Goal: Transaction & Acquisition: Purchase product/service

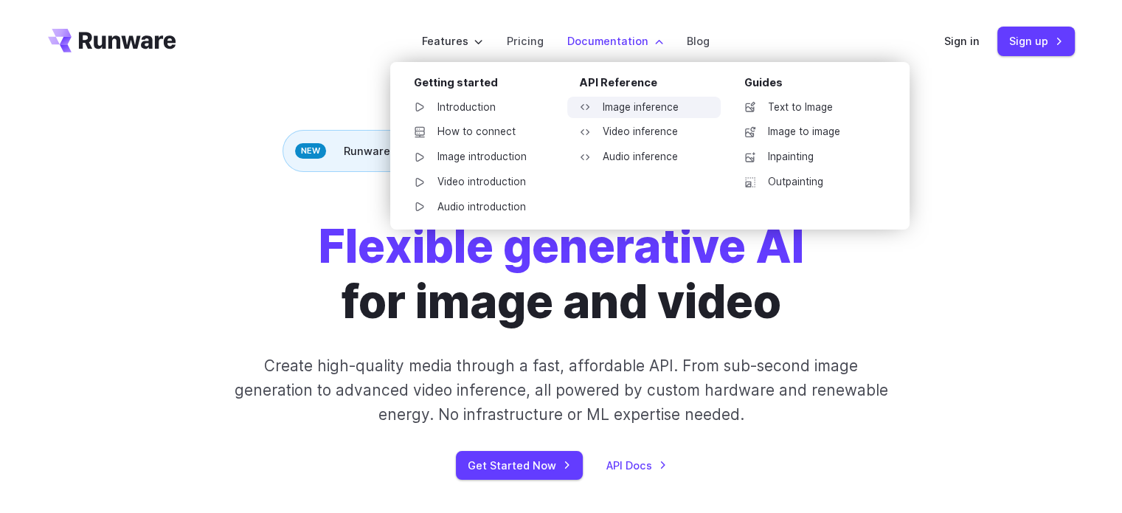
click at [649, 102] on link "Image inference" at bounding box center [643, 108] width 153 height 22
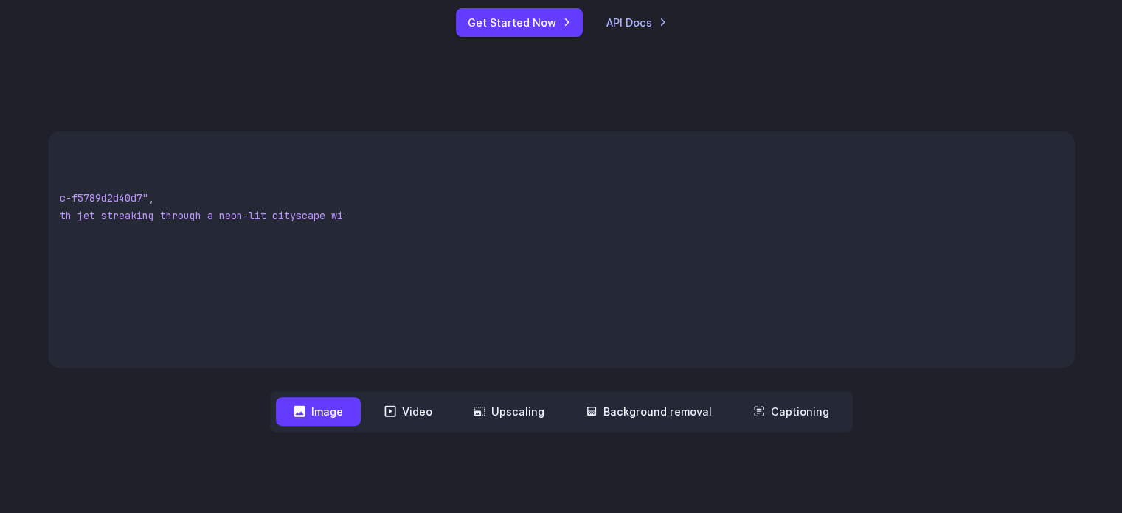
scroll to position [0, 401]
drag, startPoint x: 333, startPoint y: 218, endPoint x: 404, endPoint y: 231, distance: 72.1
click at [404, 231] on div "{ "taskType" : "imageInference" , "taskUUID" : "7f3ebcb6-b897-49e1-b98c-f5789d2…" at bounding box center [561, 249] width 1027 height 236
click at [196, 254] on pre "{ "taskType" : "imageInference" , "taskUUID" : "7f3ebcb6-b897-49e1-b98c-f5789d2…" at bounding box center [202, 249] width 285 height 212
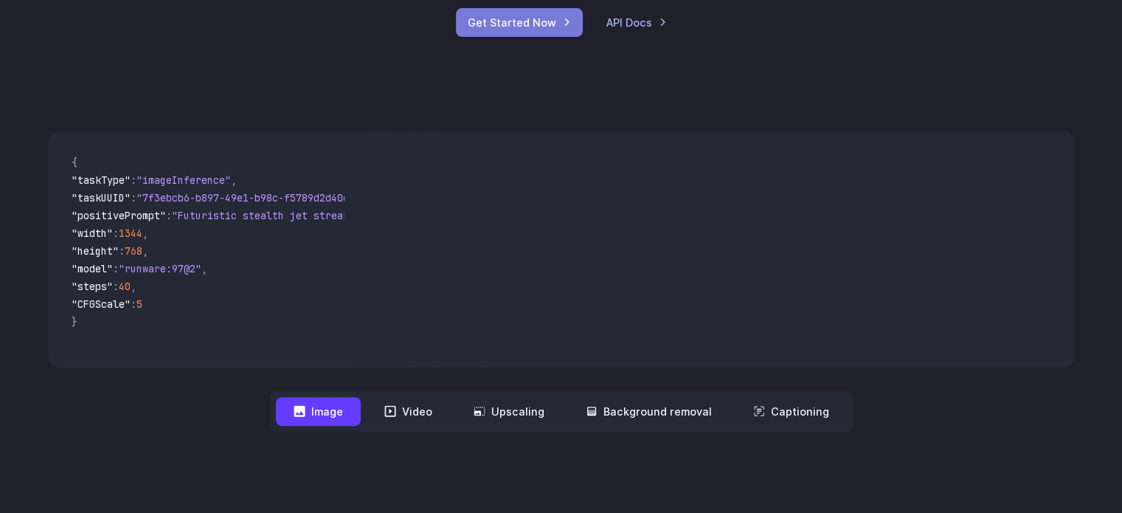
click at [511, 23] on link "Get Started Now" at bounding box center [519, 22] width 127 height 29
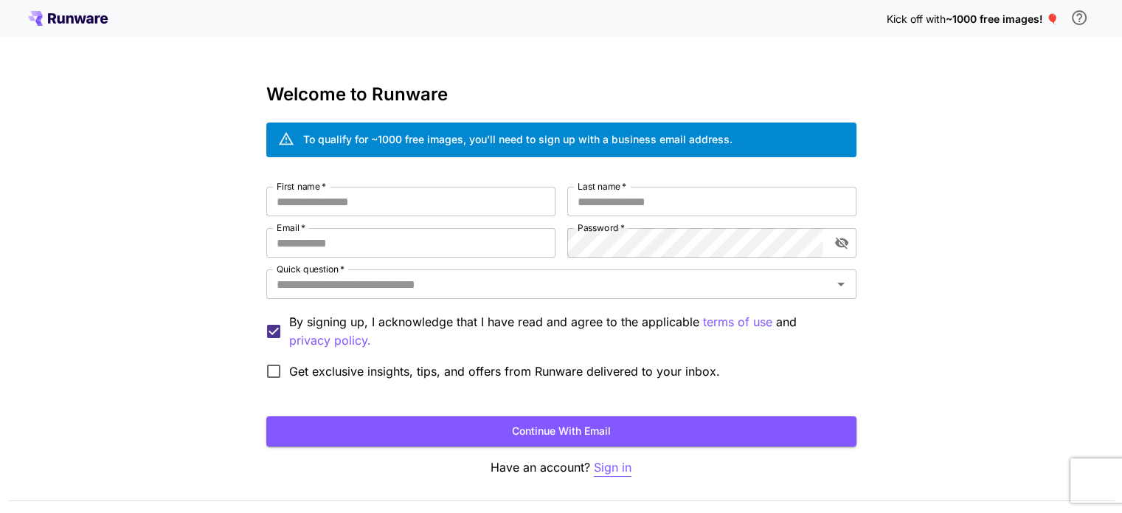
click at [596, 463] on p "Sign in" at bounding box center [613, 467] width 38 height 18
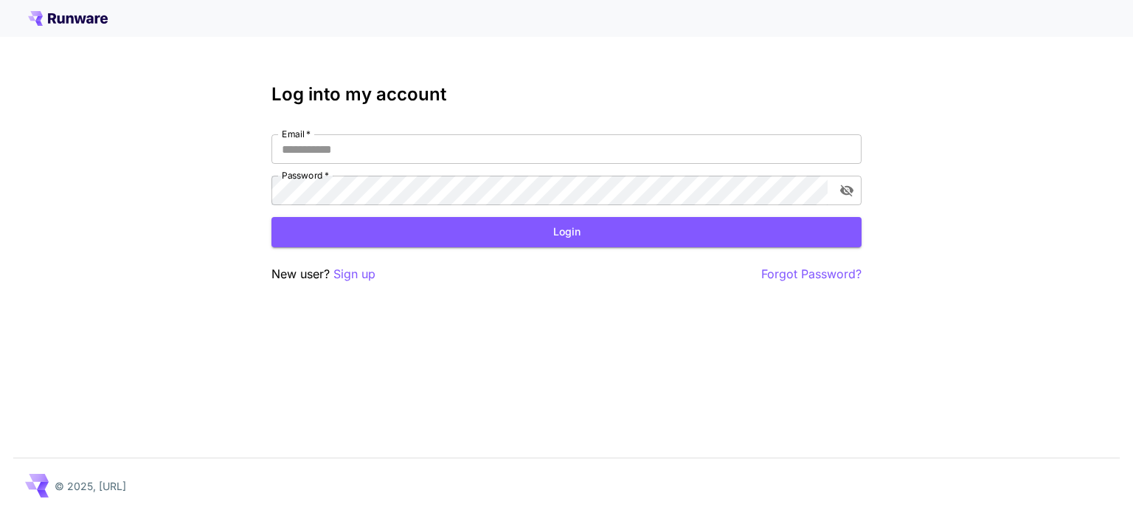
click at [369, 165] on div "Email   * Email   * Password   * Password   *" at bounding box center [566, 169] width 590 height 71
click at [373, 152] on input "Email   *" at bounding box center [566, 149] width 590 height 30
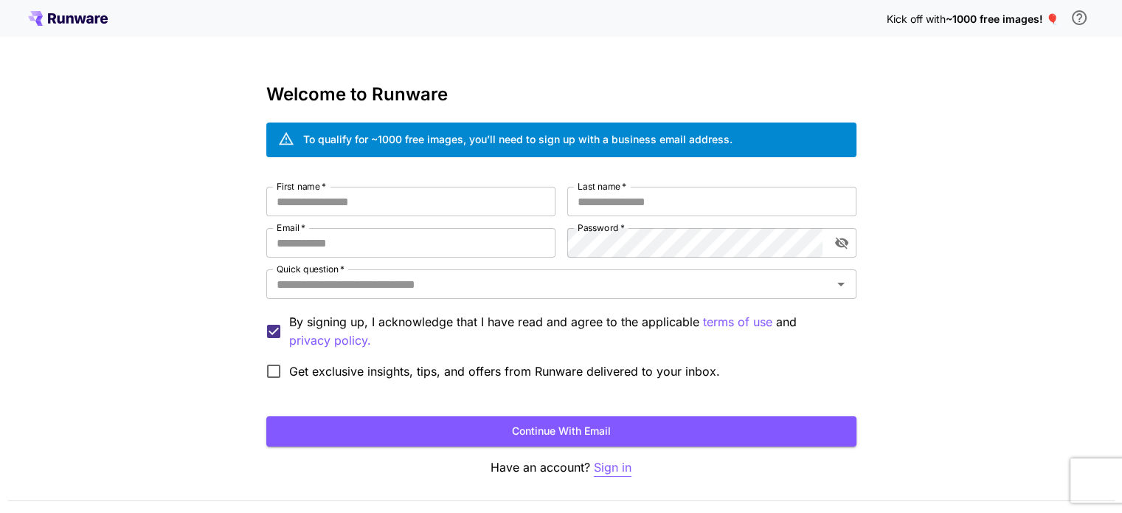
click at [605, 463] on p "Sign in" at bounding box center [613, 467] width 38 height 18
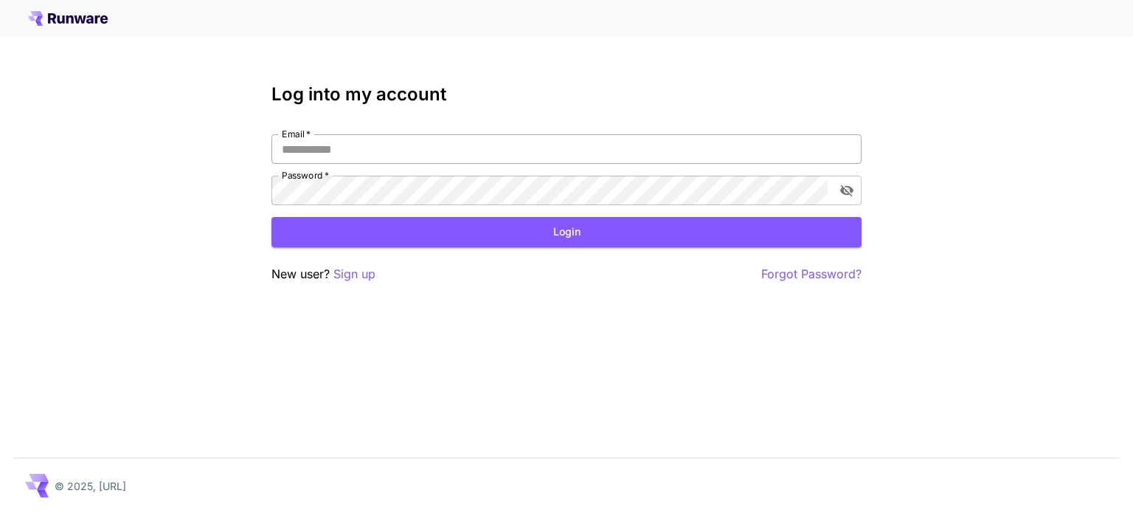
click at [390, 150] on input "Email   *" at bounding box center [566, 149] width 590 height 30
type input "**********"
click at [460, 292] on div "**********" at bounding box center [566, 256] width 1133 height 513
click button "Login" at bounding box center [566, 232] width 590 height 30
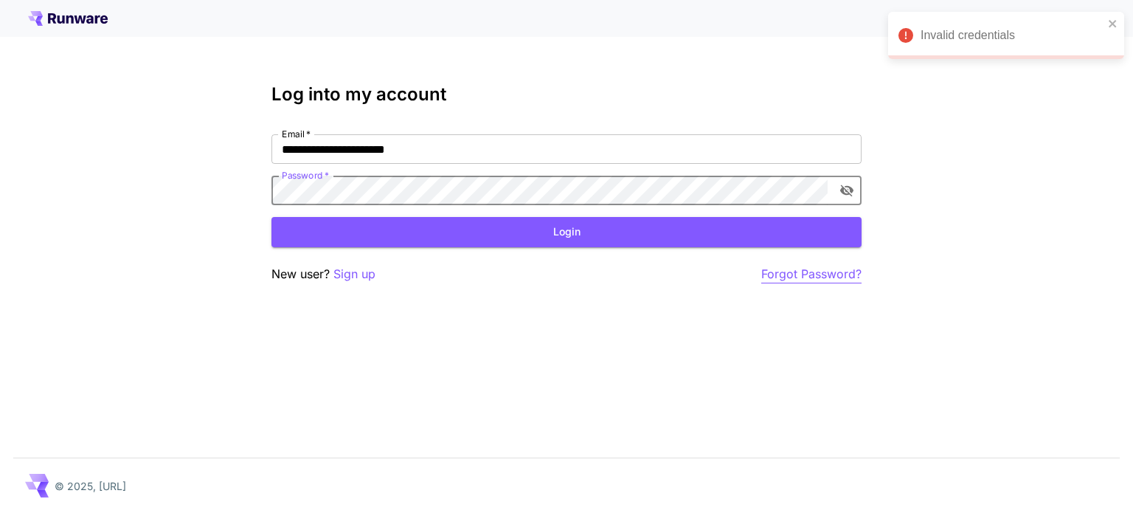
click at [779, 274] on p "Forgot Password?" at bounding box center [811, 274] width 100 height 18
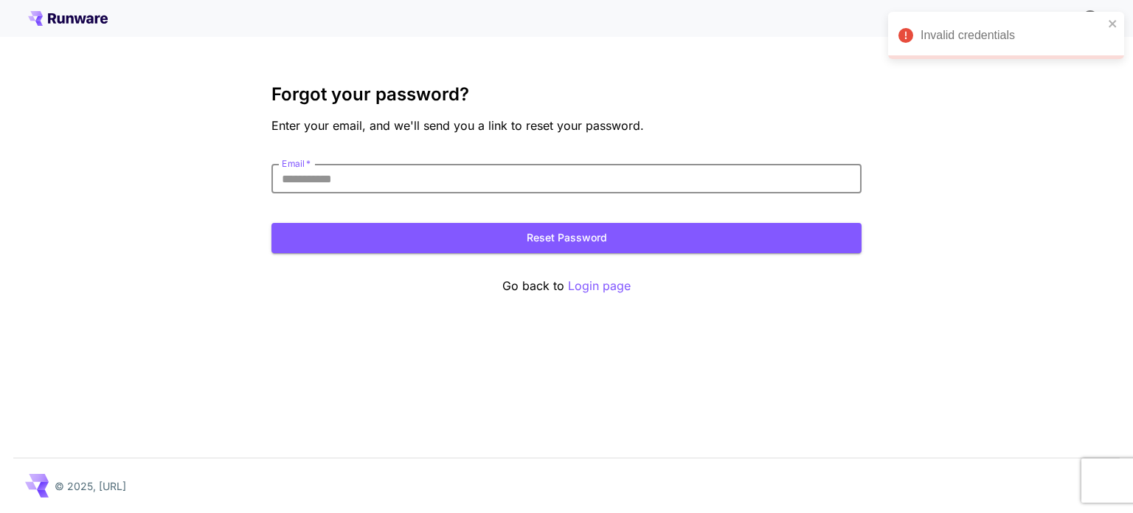
click at [575, 182] on input "Email   *" at bounding box center [566, 179] width 590 height 30
type input "**********"
click at [570, 241] on button "Reset Password" at bounding box center [566, 238] width 590 height 30
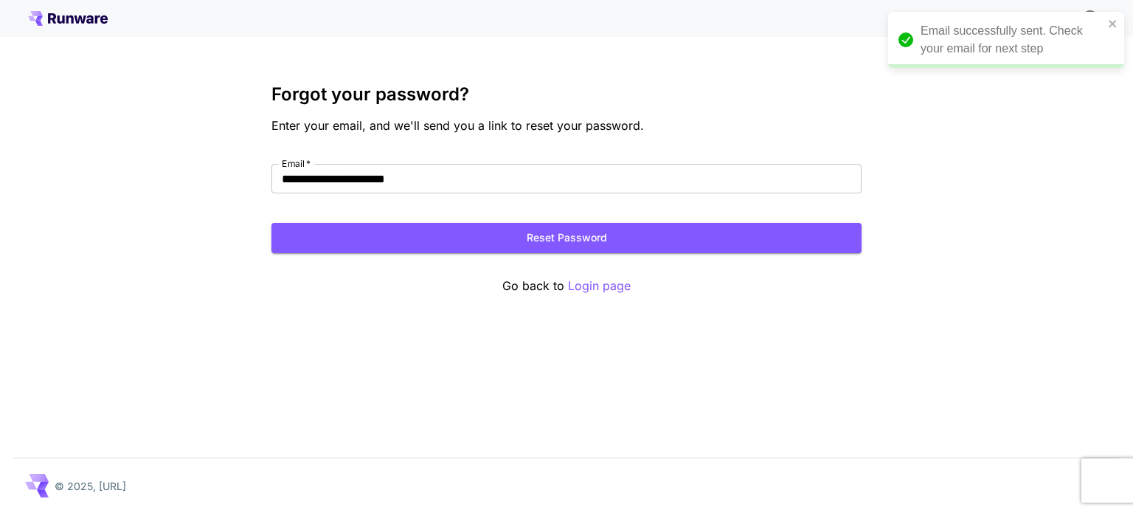
click at [77, 23] on icon at bounding box center [81, 19] width 12 height 8
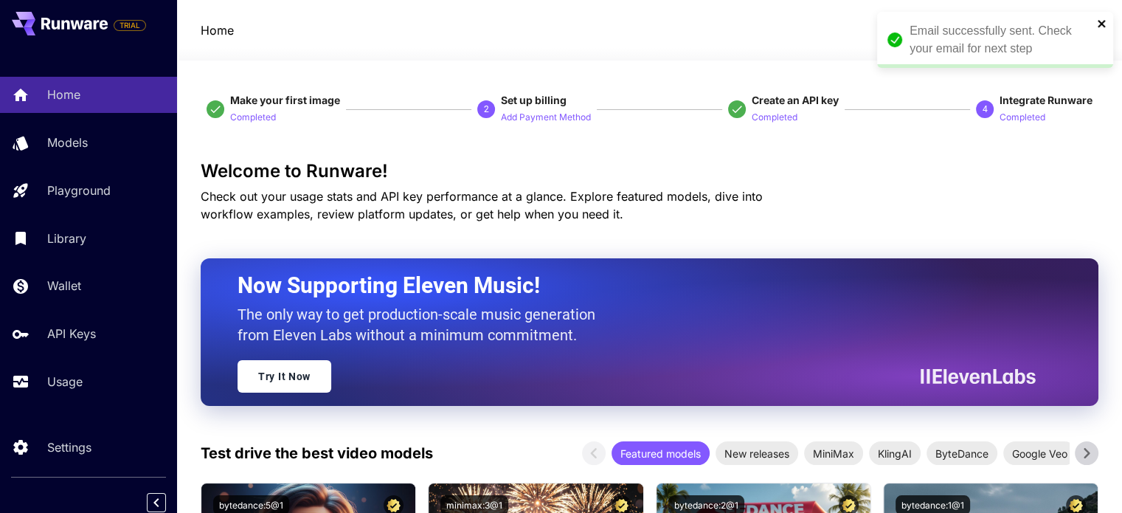
click at [1097, 26] on icon "close" at bounding box center [1102, 24] width 10 height 12
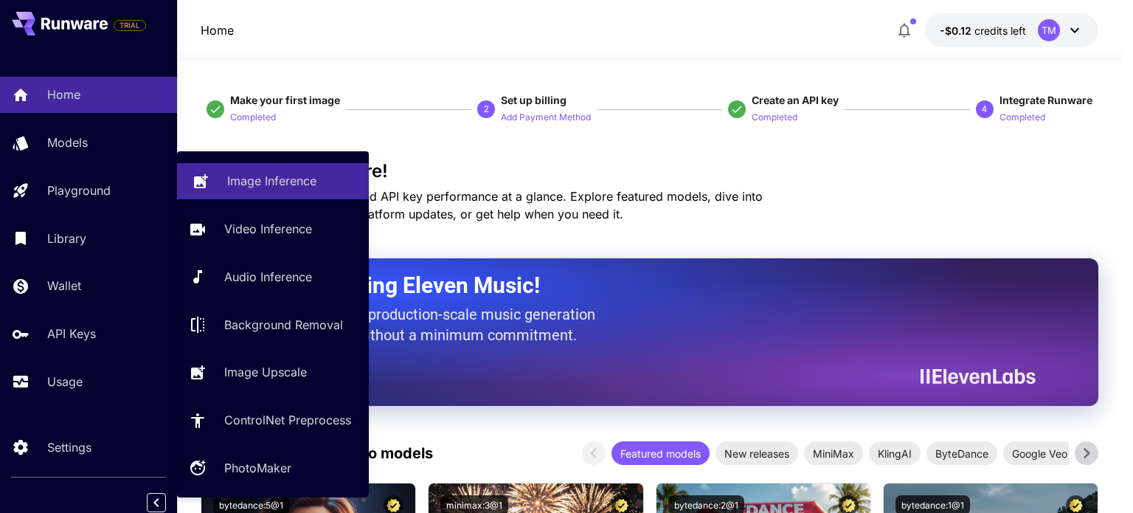
click at [258, 183] on p "Image Inference" at bounding box center [271, 181] width 89 height 18
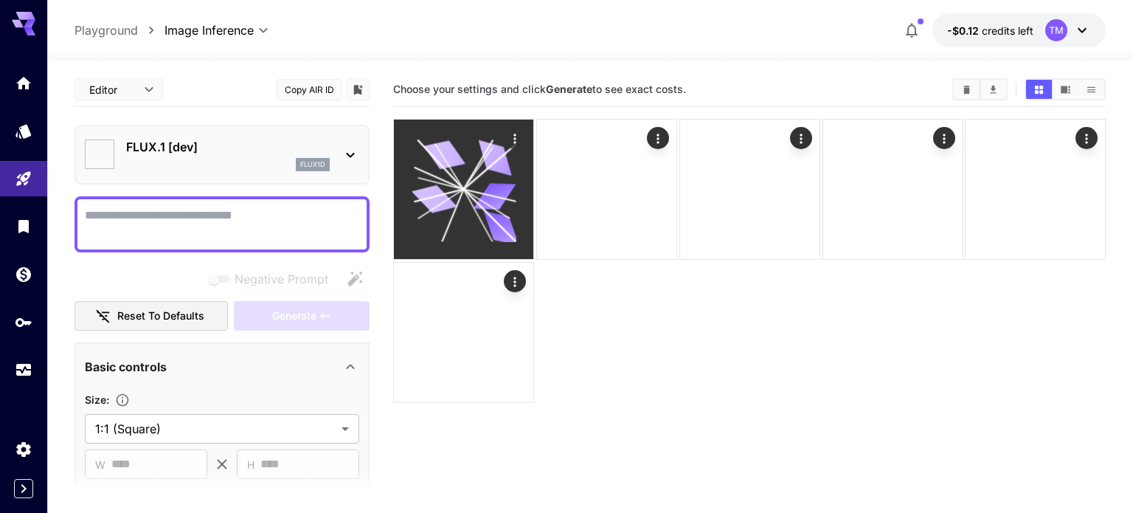
type input "**********"
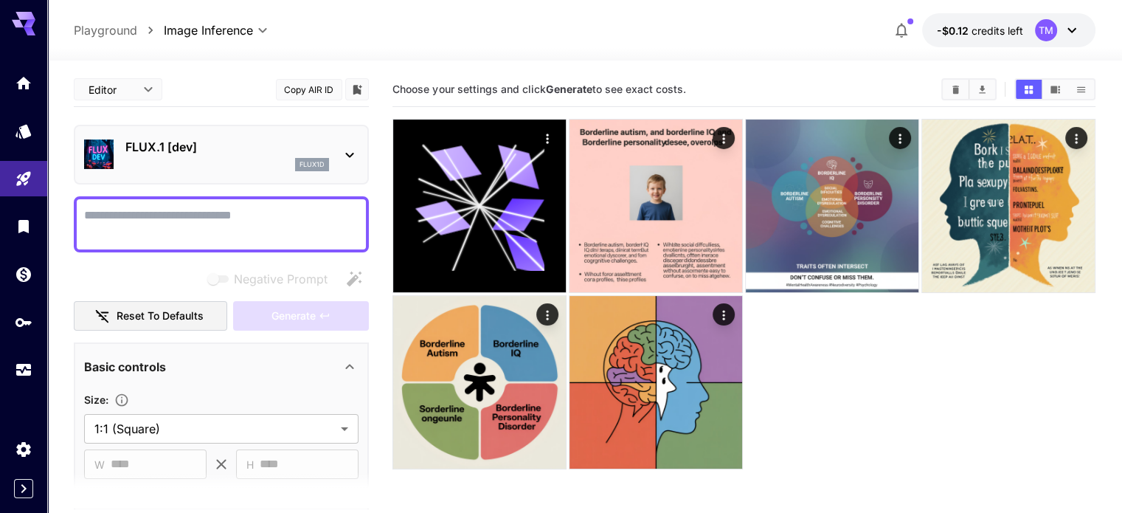
click at [305, 151] on p "FLUX.1 [dev]" at bounding box center [227, 147] width 204 height 18
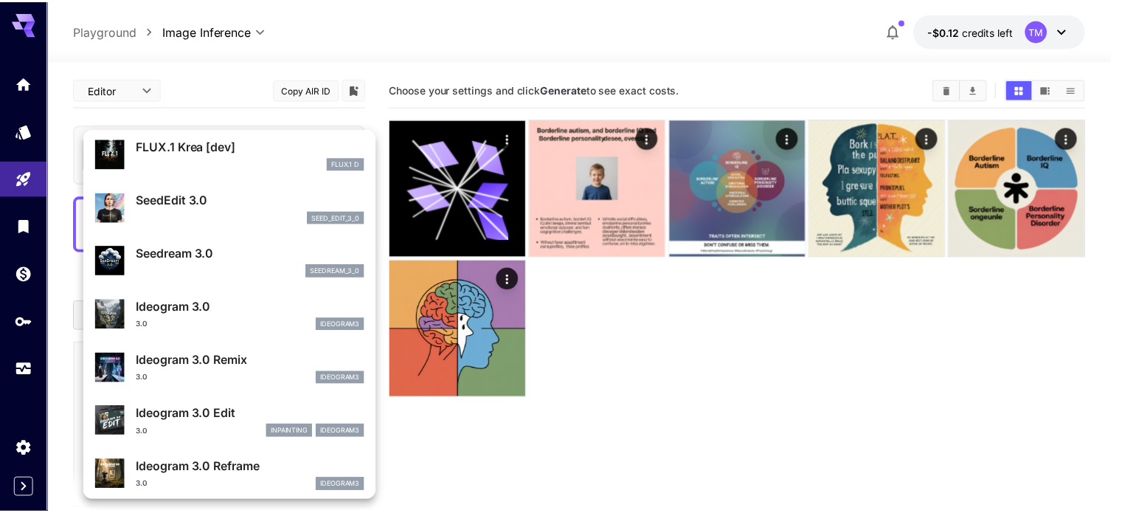
scroll to position [328, 0]
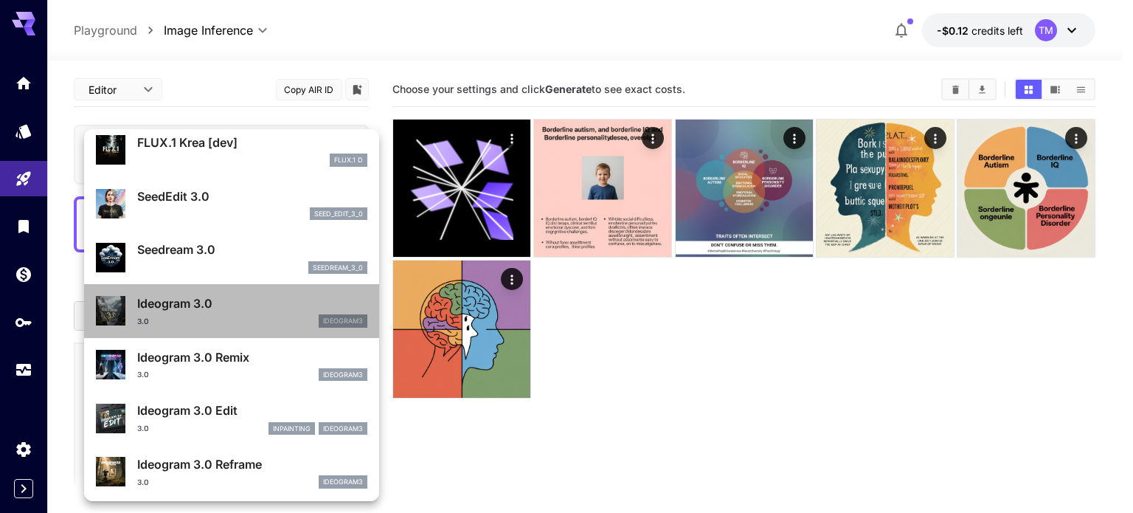
click at [233, 300] on p "Ideogram 3.0" at bounding box center [252, 303] width 230 height 18
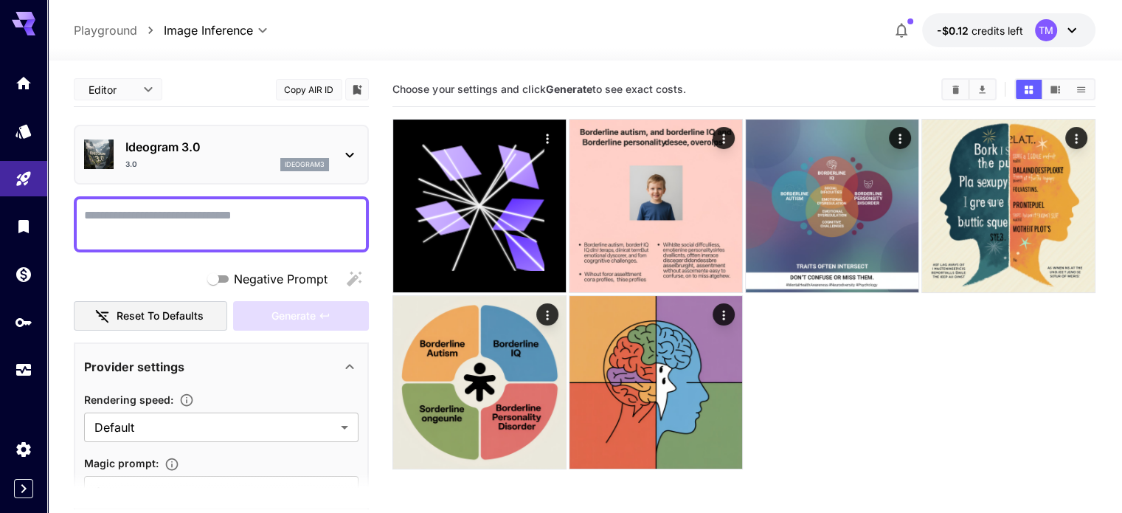
click at [227, 212] on textarea "Negative Prompt" at bounding box center [221, 224] width 274 height 35
paste textarea "**********"
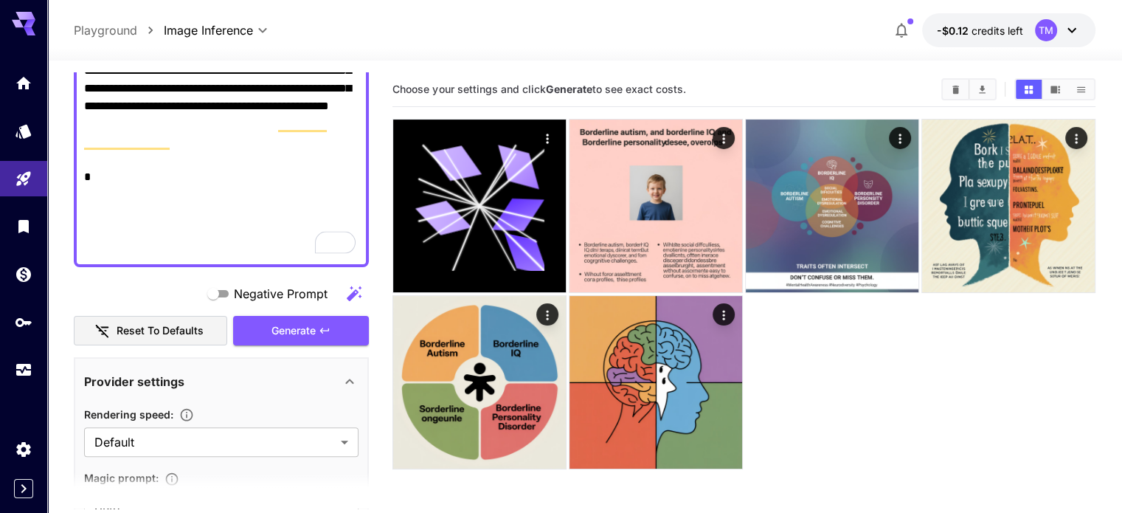
scroll to position [360, 0]
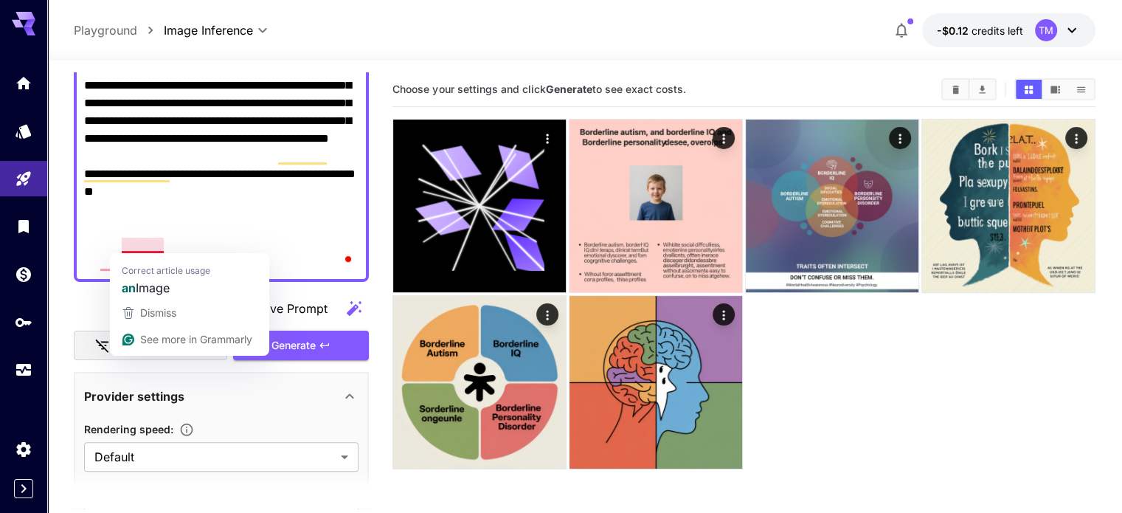
click at [258, 222] on textarea "**********" at bounding box center [221, 59] width 274 height 425
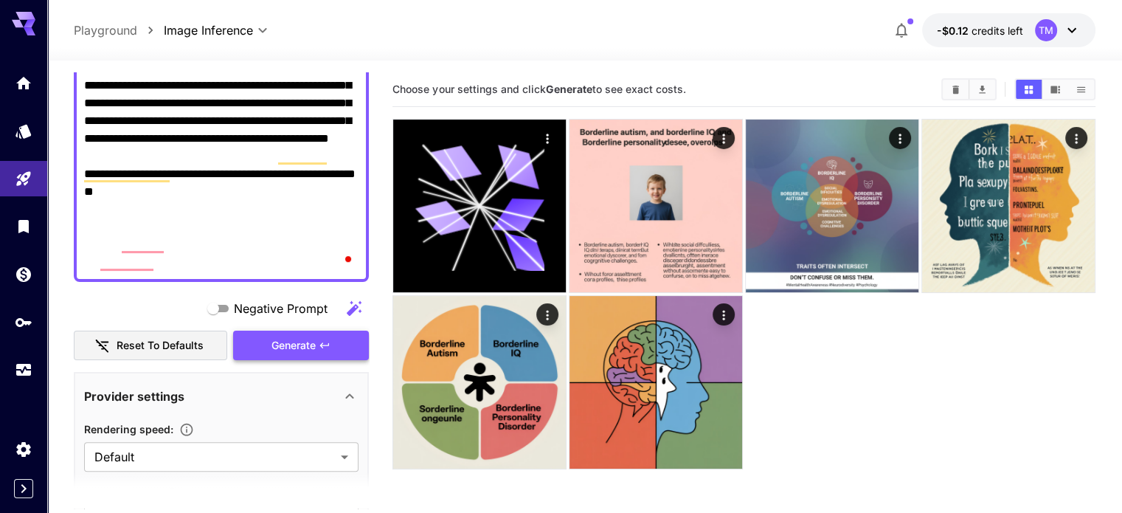
type textarea "**********"
click at [317, 347] on button "Generate" at bounding box center [301, 346] width 136 height 30
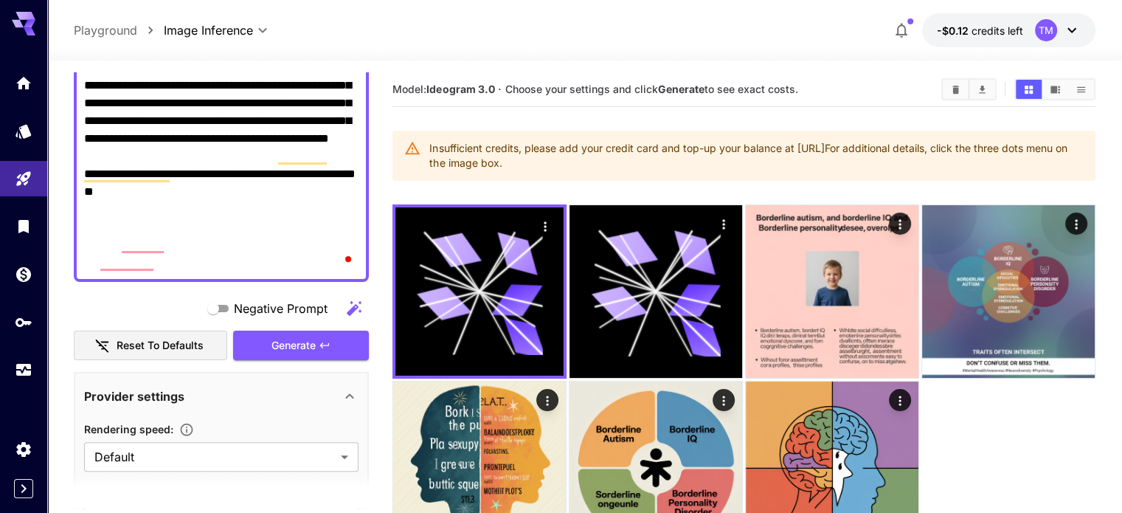
click at [1063, 27] on icon at bounding box center [1072, 30] width 18 height 18
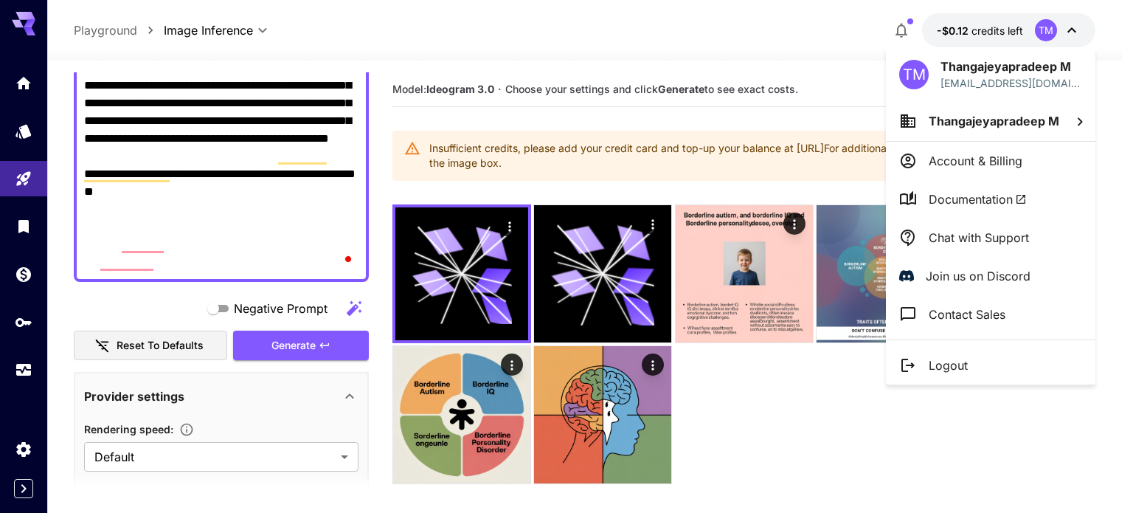
click at [816, 38] on div at bounding box center [566, 256] width 1133 height 513
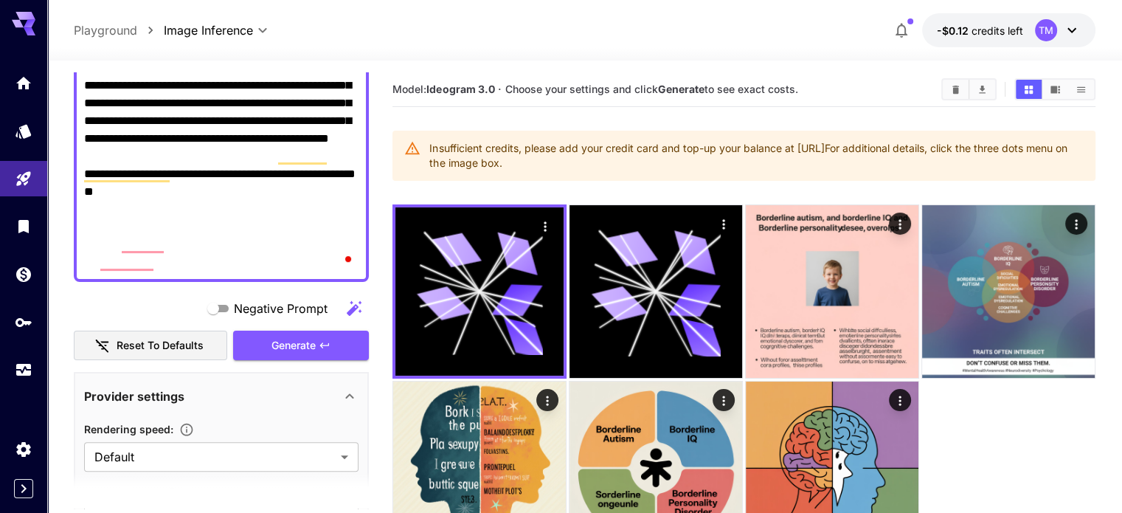
click at [294, 266] on textarea "**********" at bounding box center [221, 59] width 274 height 425
click at [782, 394] on div at bounding box center [743, 379] width 702 height 350
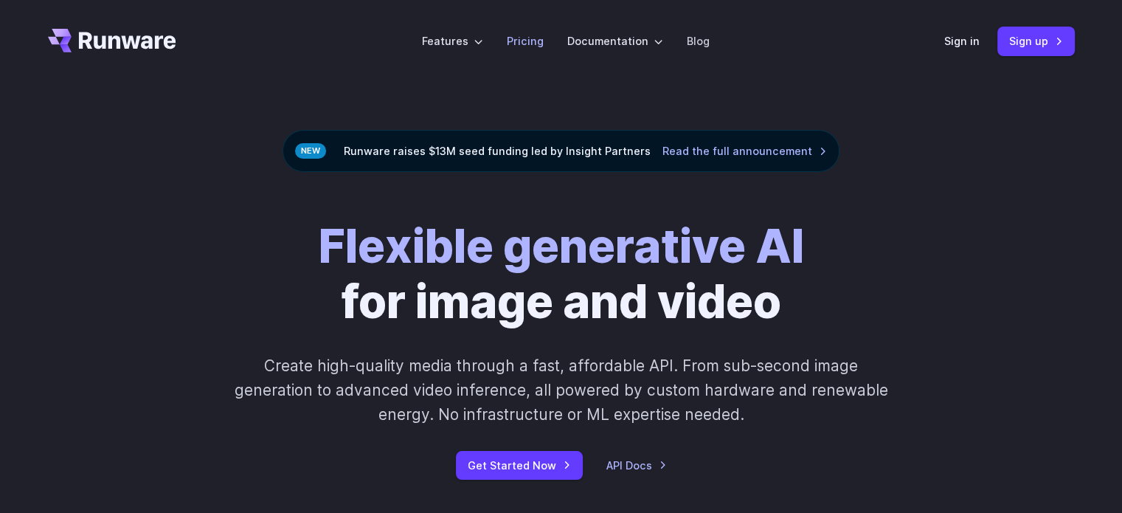
click at [521, 39] on link "Pricing" at bounding box center [525, 40] width 37 height 17
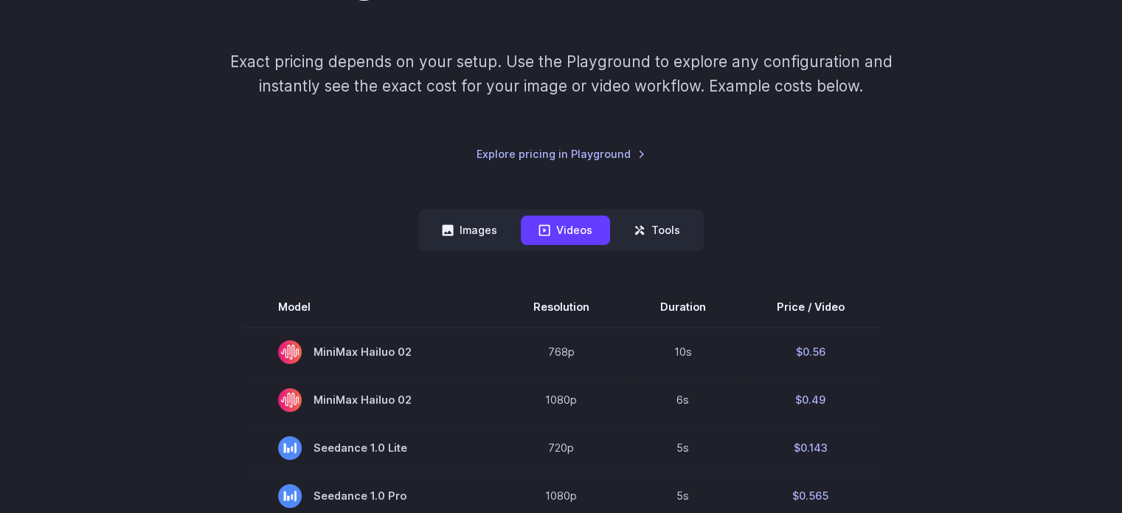
scroll to position [221, 0]
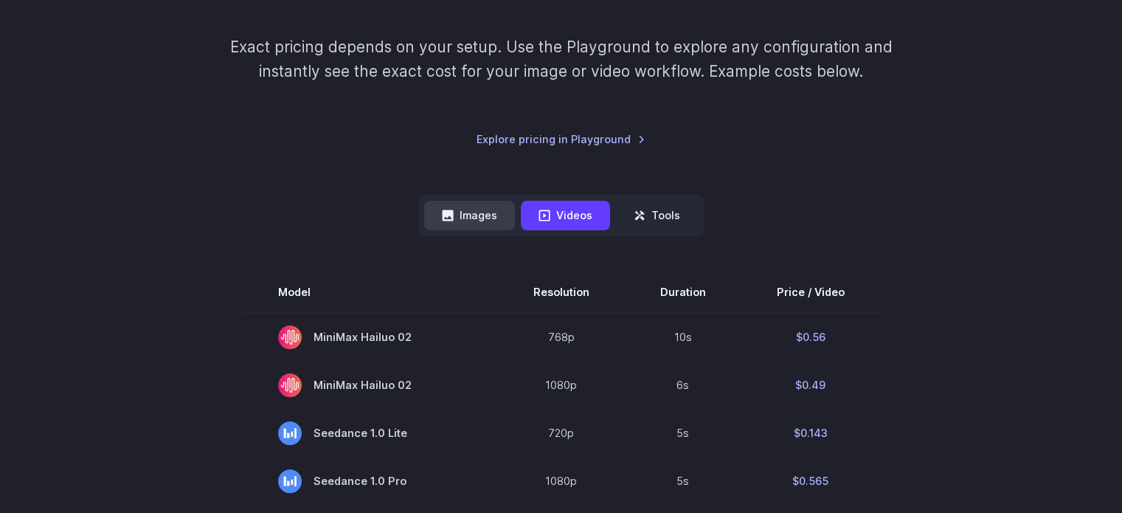
click at [479, 214] on button "Images" at bounding box center [469, 215] width 91 height 29
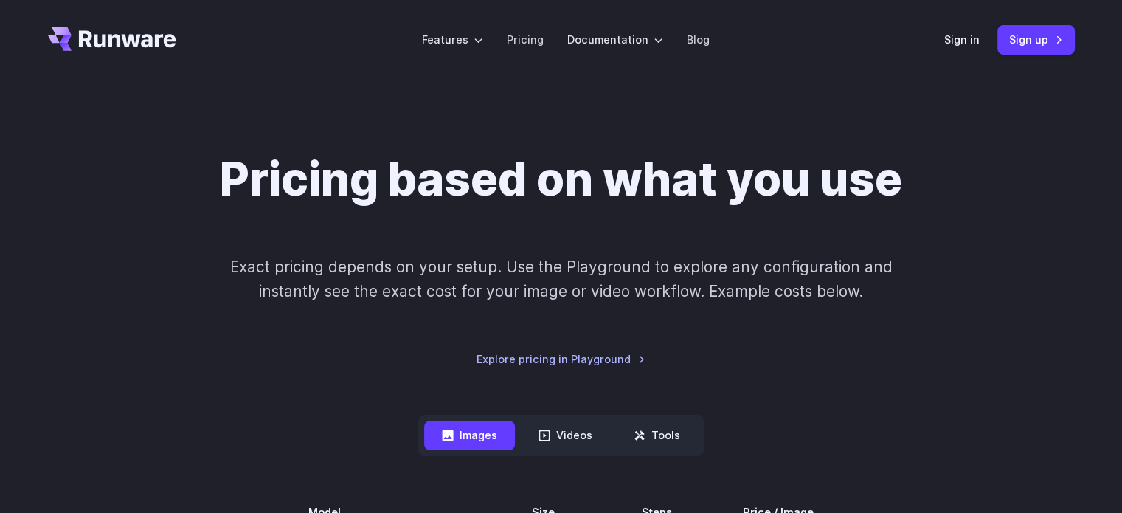
scroll to position [0, 0]
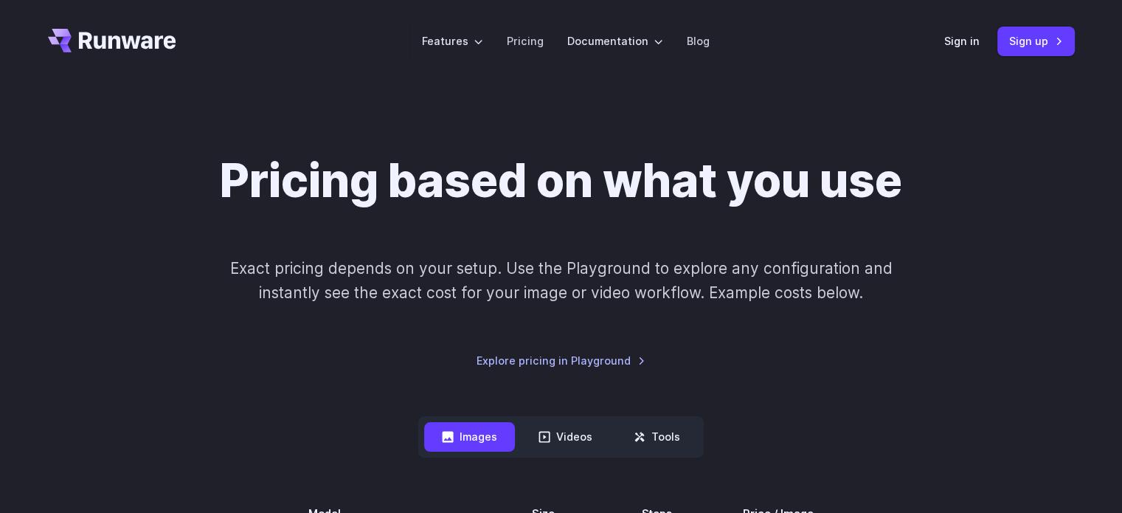
click at [945, 39] on header "Features Tasks Image generation Video generation Sonic Inference Engine™ Models…" at bounding box center [561, 41] width 1062 height 83
click at [956, 44] on link "Sign in" at bounding box center [961, 40] width 35 height 17
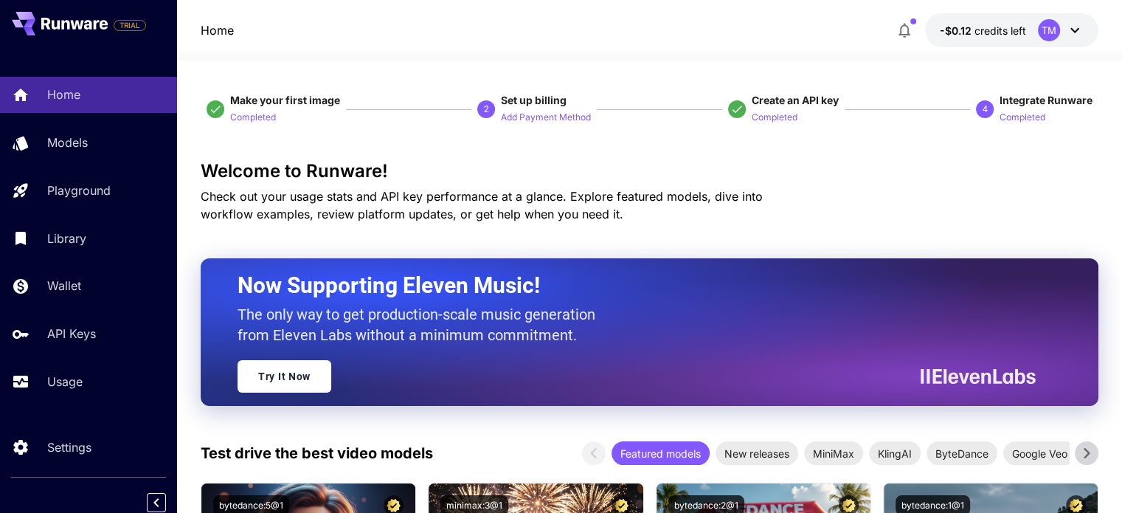
click at [1074, 31] on icon at bounding box center [1074, 30] width 9 height 5
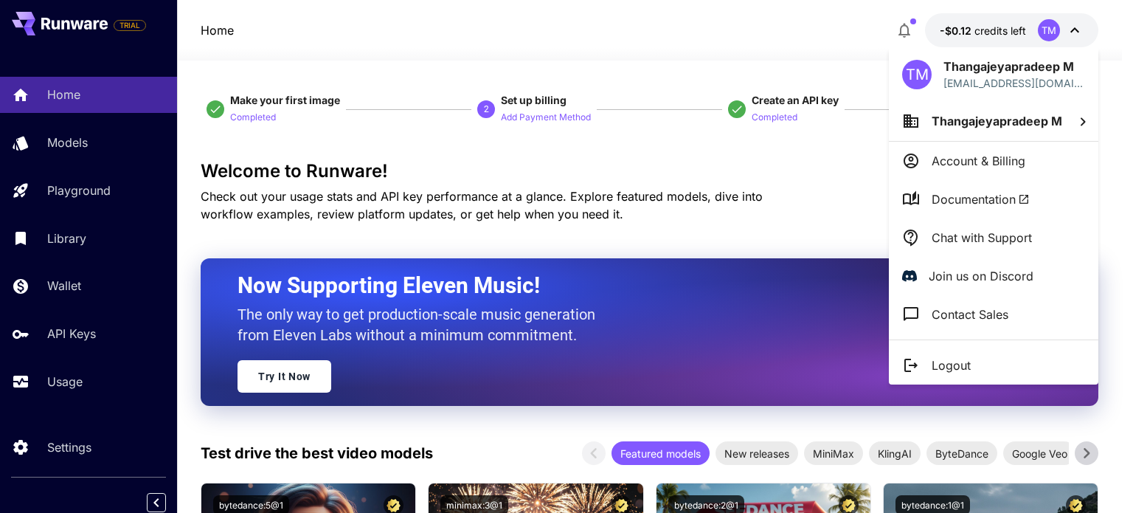
click at [994, 160] on p "Account & Billing" at bounding box center [979, 161] width 94 height 18
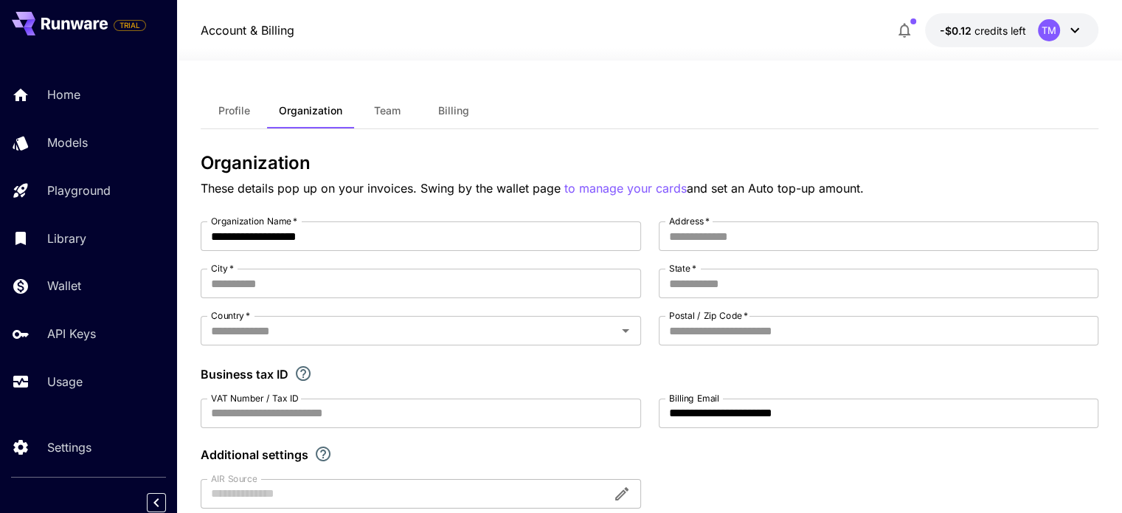
click at [446, 115] on span "Billing" at bounding box center [453, 110] width 31 height 13
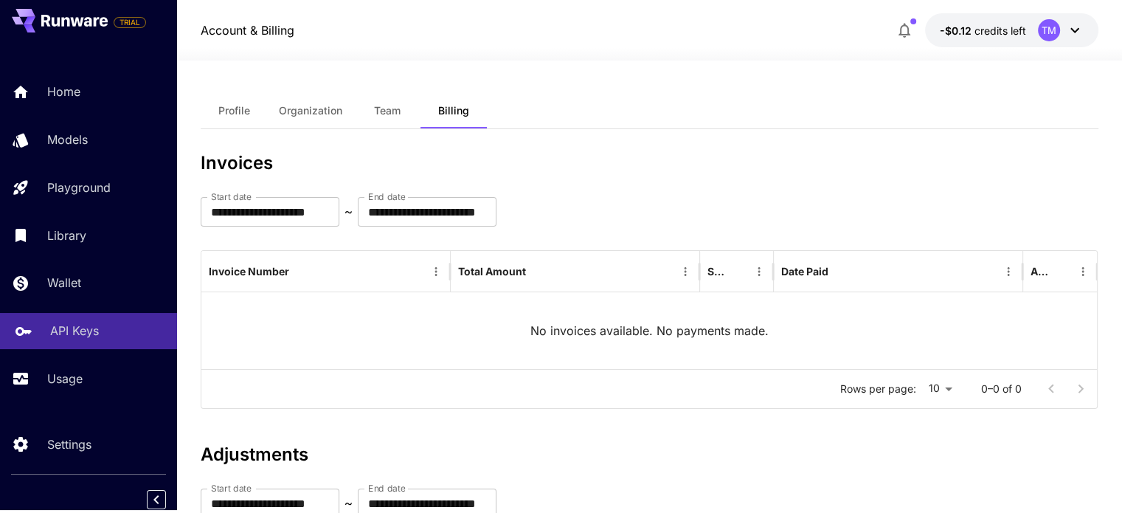
scroll to position [6, 0]
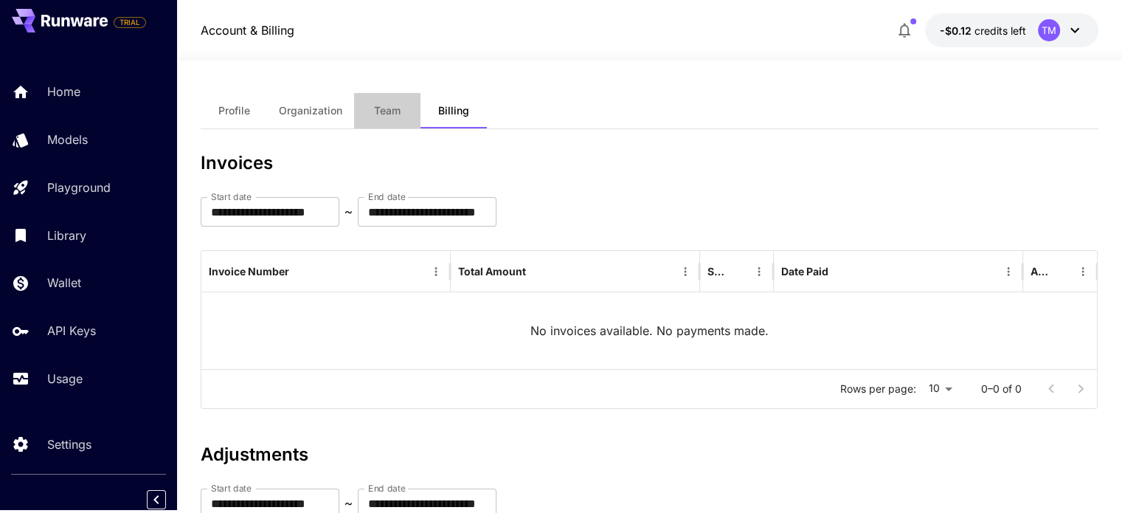
click at [392, 108] on span "Team" at bounding box center [387, 110] width 27 height 13
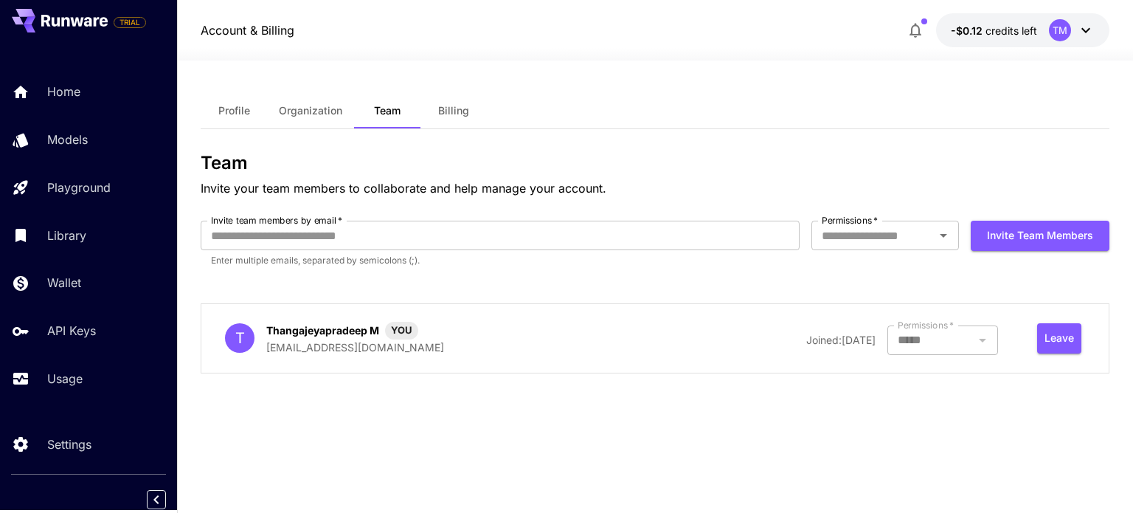
click at [328, 106] on span "Organization" at bounding box center [310, 110] width 63 height 13
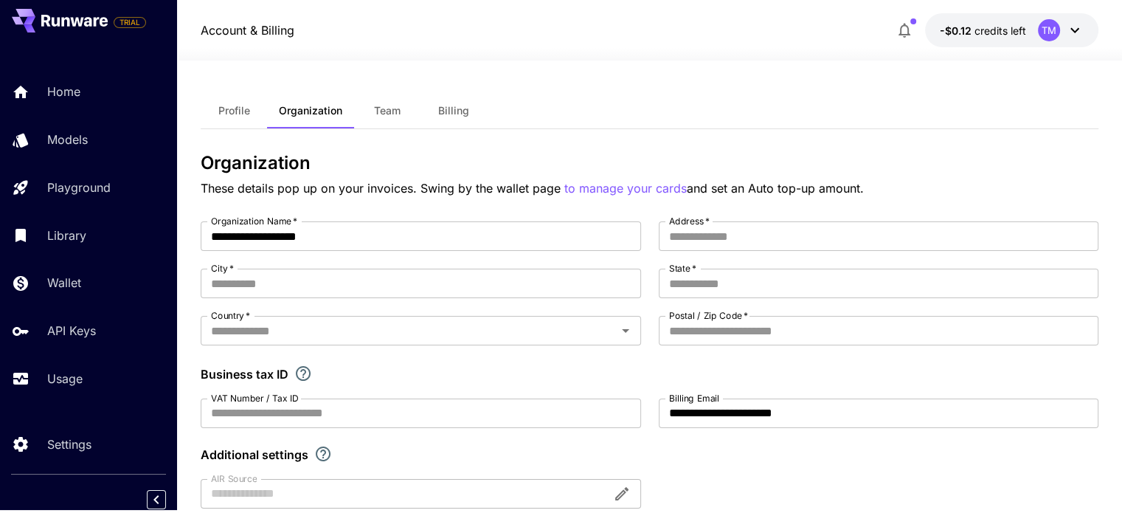
click at [238, 111] on span "Profile" at bounding box center [234, 110] width 32 height 13
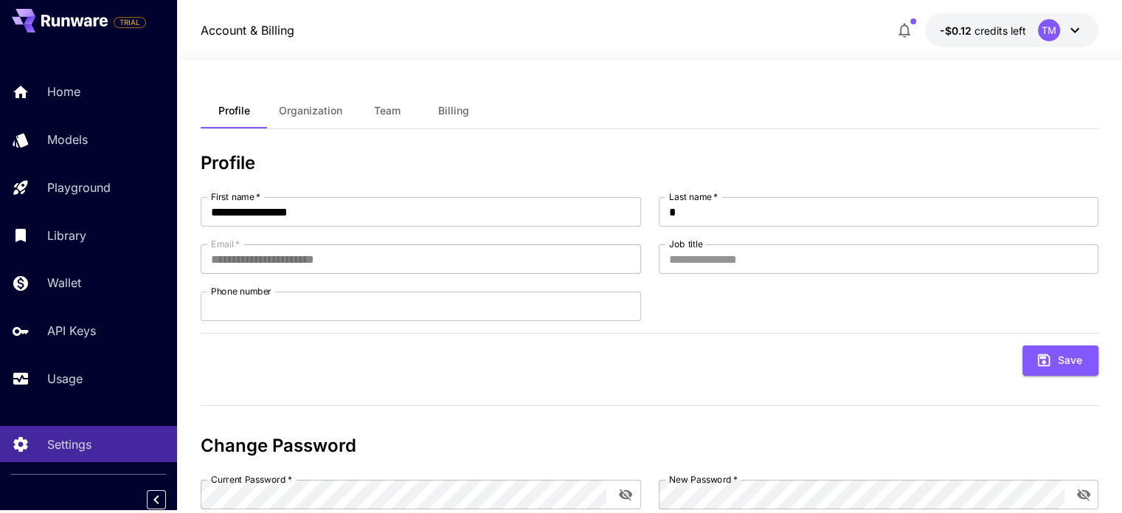
click at [457, 106] on span "Billing" at bounding box center [453, 110] width 31 height 13
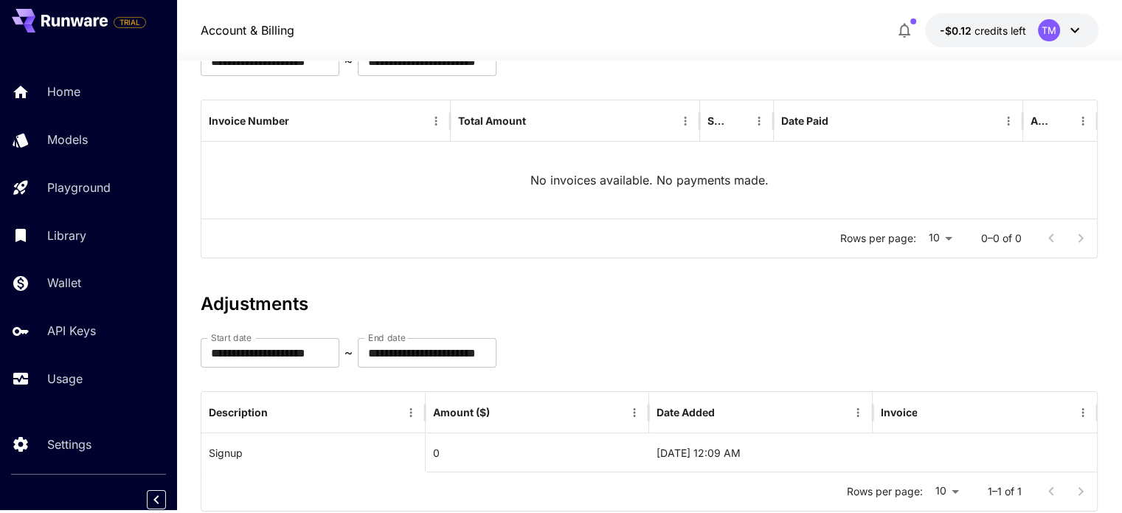
scroll to position [192, 0]
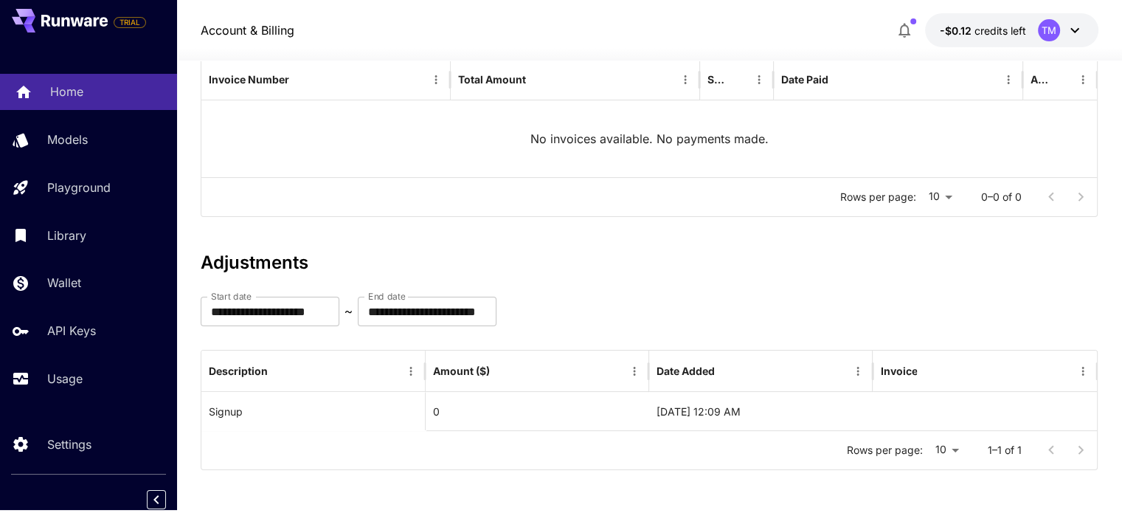
click at [99, 90] on div "Home" at bounding box center [107, 92] width 115 height 18
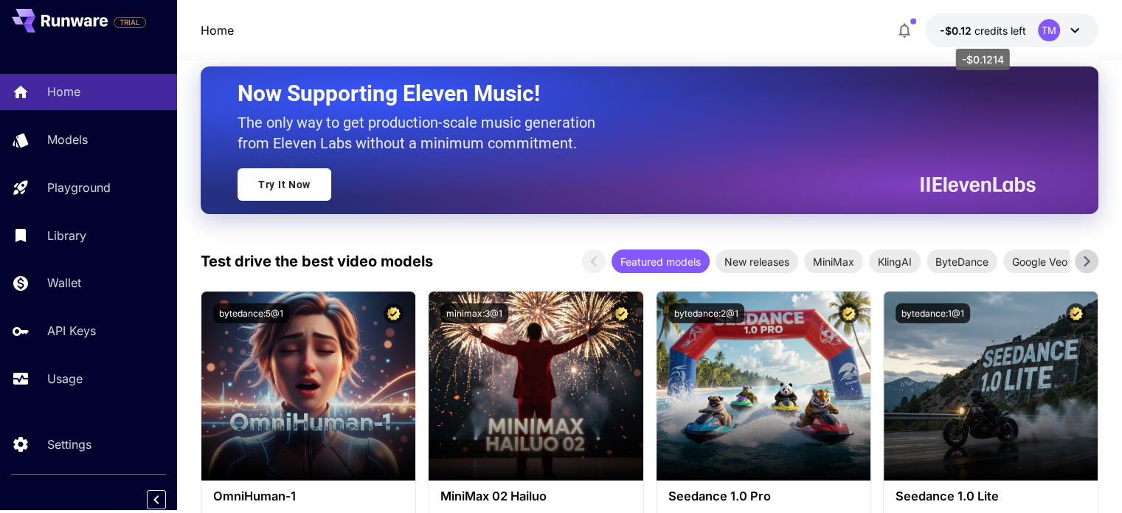
click at [981, 24] on span "credits left" at bounding box center [1001, 30] width 52 height 13
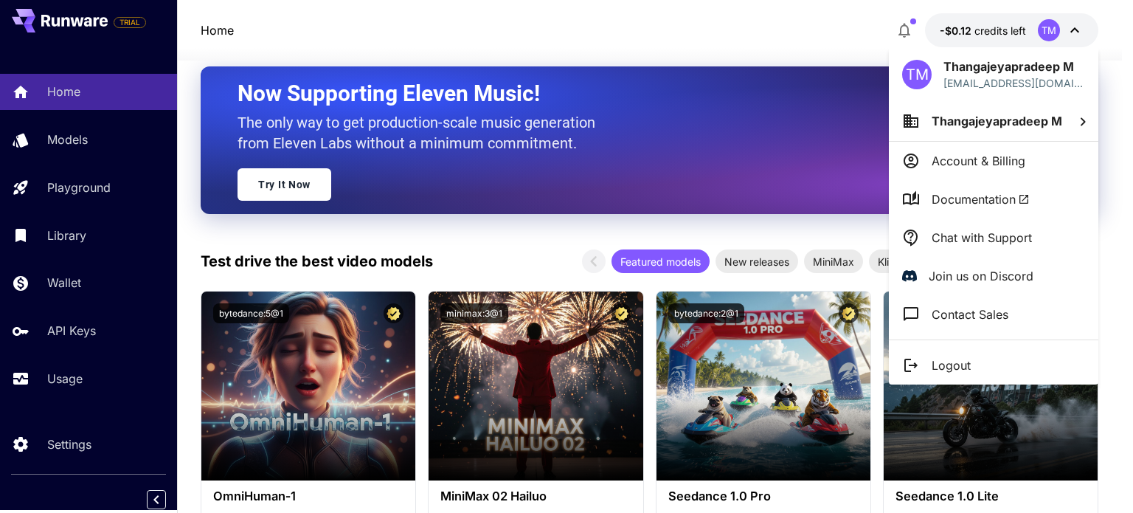
click at [768, 35] on div at bounding box center [566, 256] width 1133 height 513
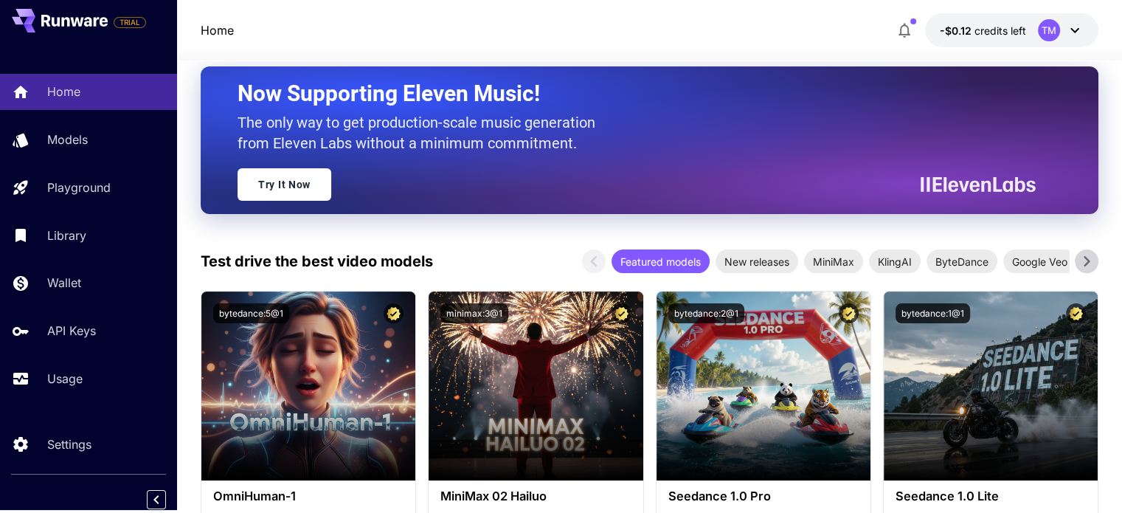
click at [56, 22] on icon at bounding box center [56, 22] width 8 height 10
click at [27, 11] on icon at bounding box center [24, 16] width 24 height 15
click at [47, 20] on icon at bounding box center [45, 21] width 9 height 12
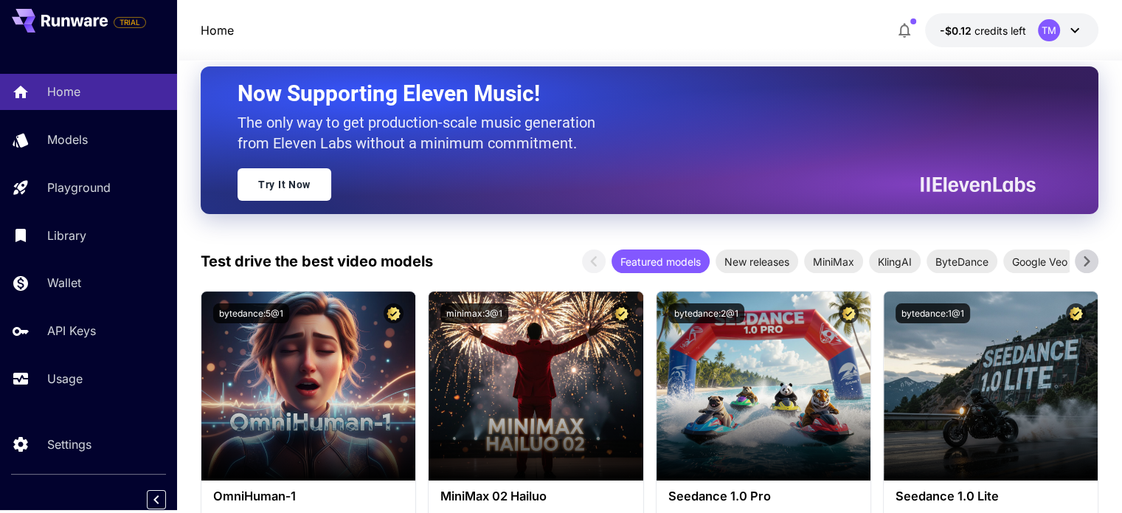
click at [47, 20] on icon at bounding box center [45, 21] width 9 height 12
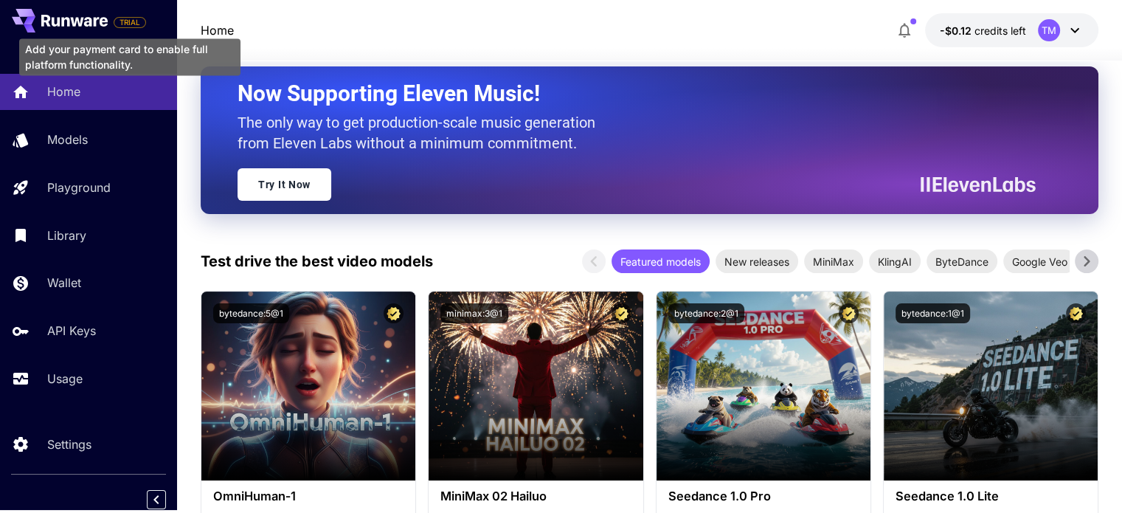
click at [130, 17] on span "TRIAL" at bounding box center [129, 22] width 31 height 11
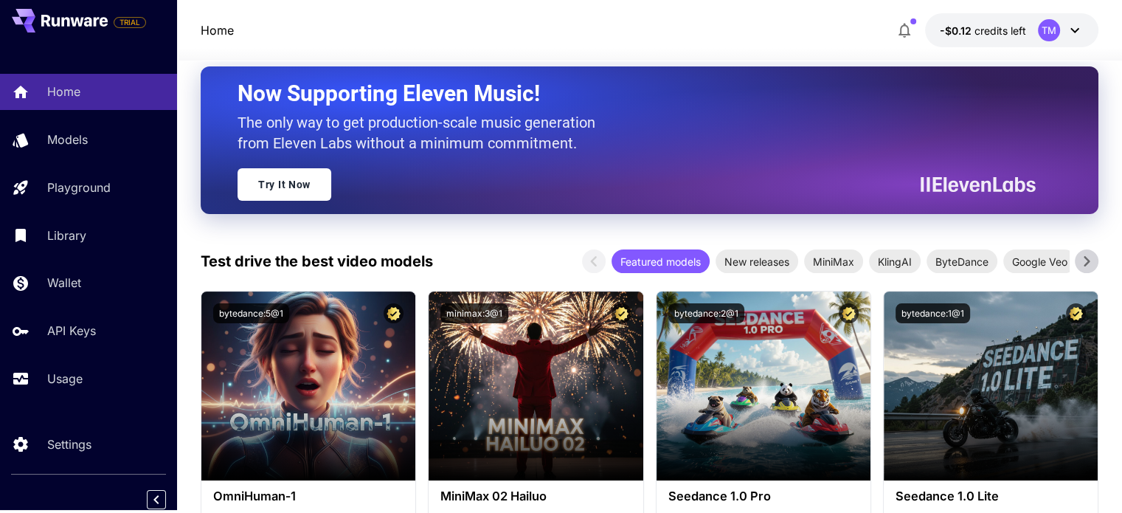
click at [69, 18] on icon at bounding box center [65, 22] width 8 height 10
click at [907, 32] on icon "button" at bounding box center [905, 30] width 18 height 18
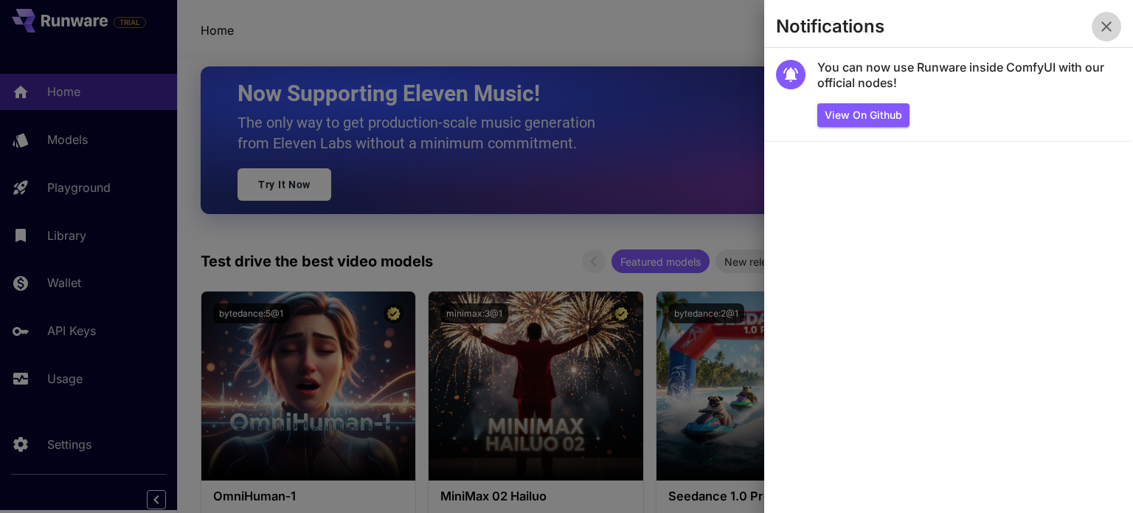
click at [1110, 25] on icon "button" at bounding box center [1107, 27] width 18 height 18
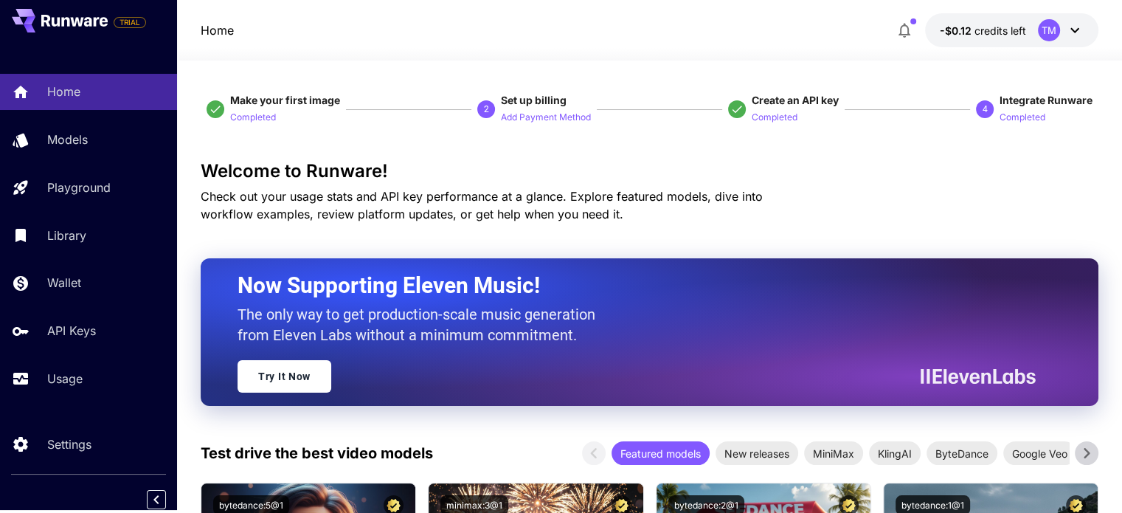
click at [525, 100] on span "Set up billing" at bounding box center [534, 100] width 66 height 13
click at [532, 114] on p "Add Payment Method" at bounding box center [546, 118] width 90 height 14
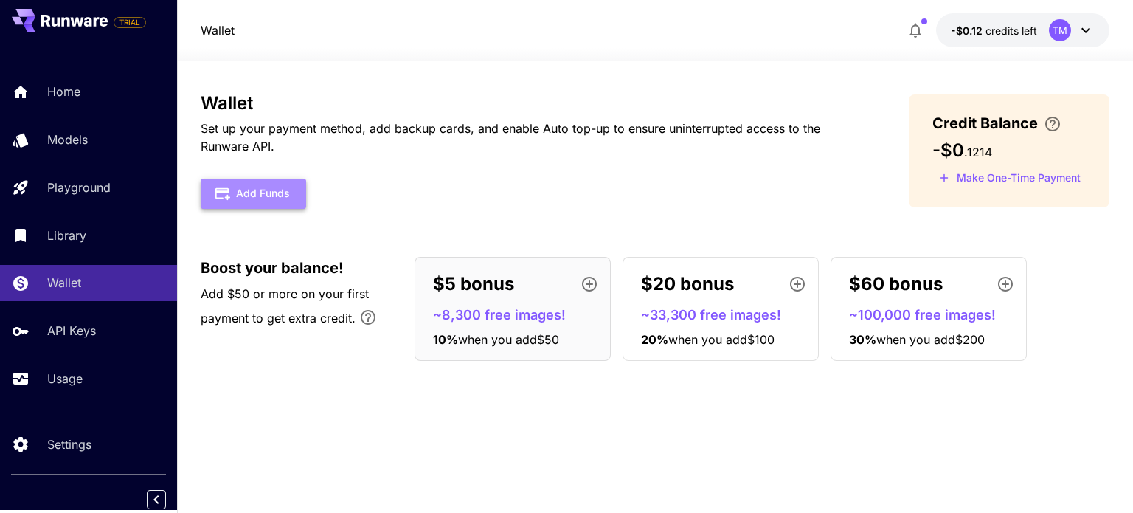
click at [250, 184] on button "Add Funds" at bounding box center [254, 194] width 106 height 30
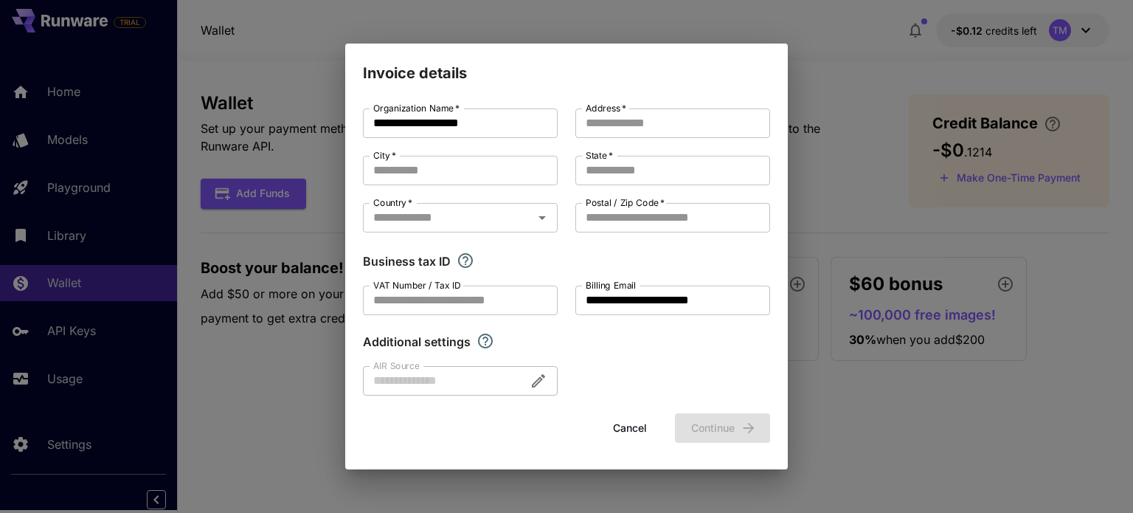
click at [523, 376] on div at bounding box center [460, 381] width 195 height 30
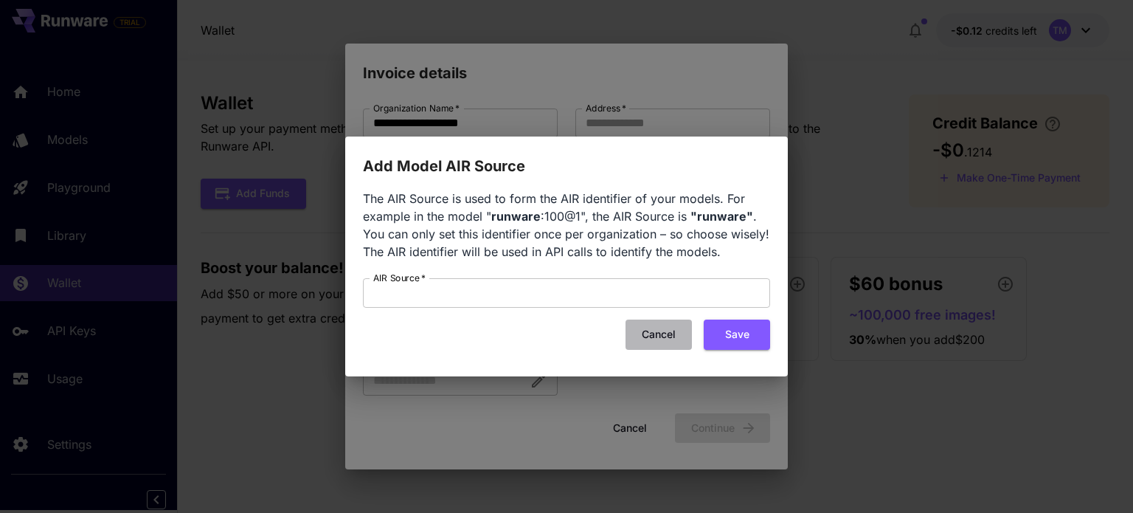
click at [671, 324] on button "Cancel" at bounding box center [659, 334] width 66 height 30
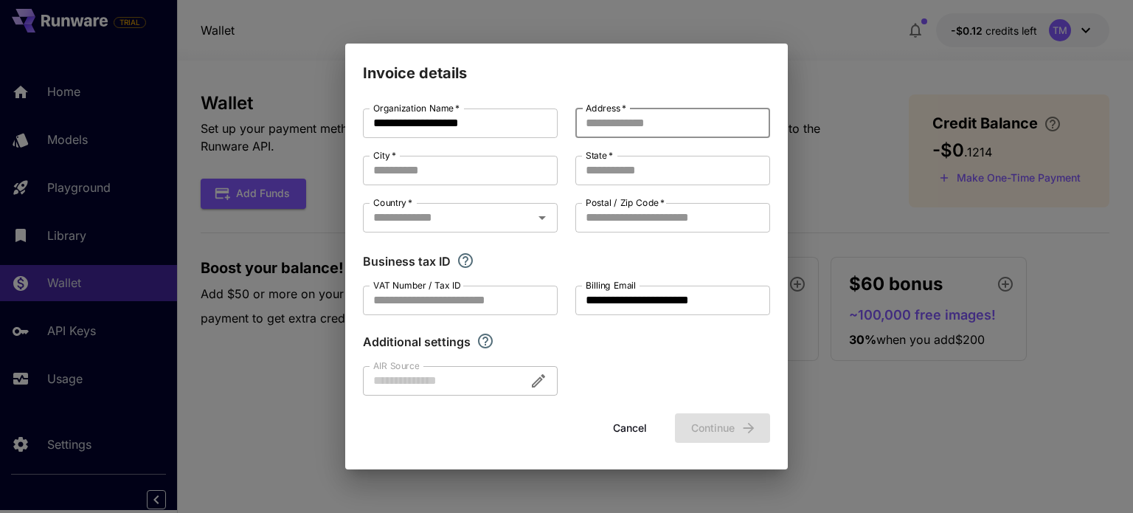
click at [635, 111] on input "Address   *" at bounding box center [672, 123] width 195 height 30
type input "*********"
